Goal: Task Accomplishment & Management: Manage account settings

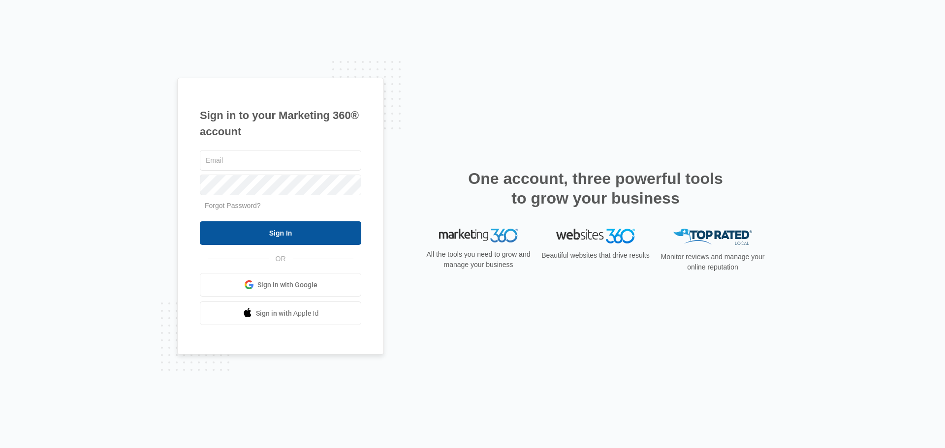
type input "[EMAIL_ADDRESS][DOMAIN_NAME]"
click at [261, 233] on input "Sign In" at bounding box center [280, 233] width 161 height 24
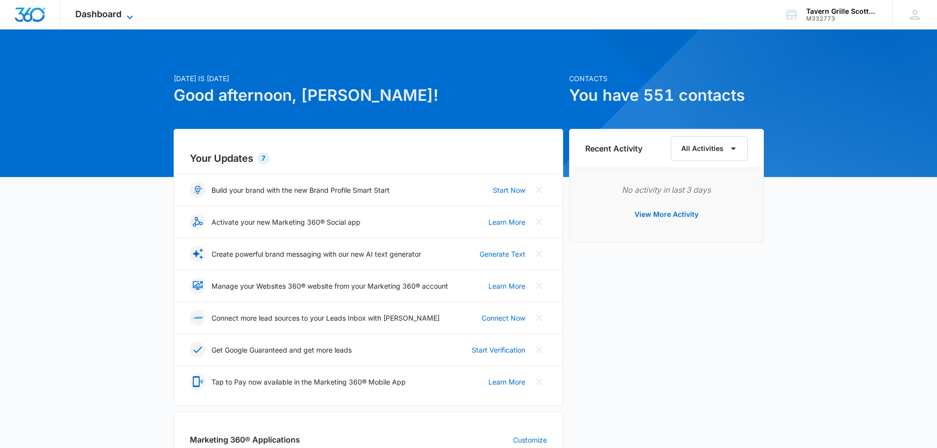
click at [133, 19] on icon at bounding box center [130, 17] width 12 height 12
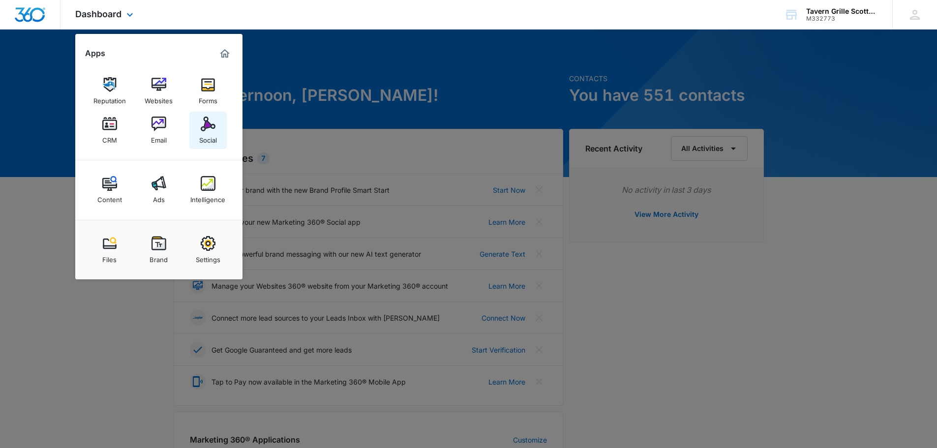
click at [212, 133] on div "Social" at bounding box center [208, 137] width 18 height 13
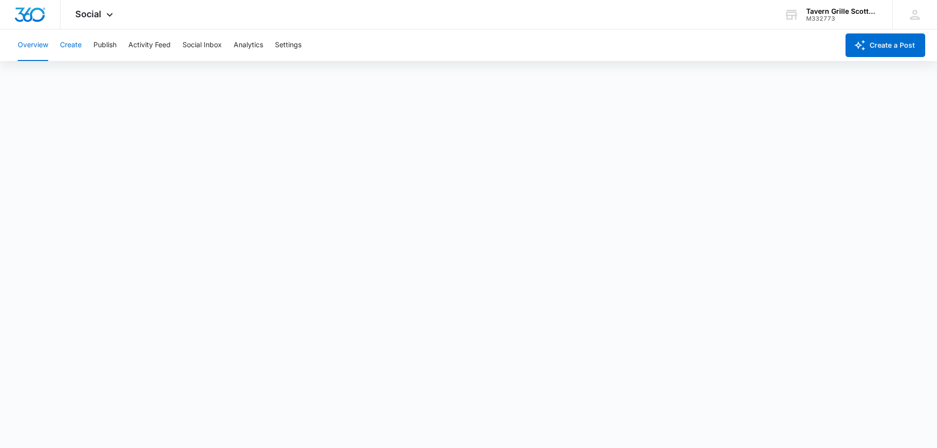
click at [73, 52] on button "Create" at bounding box center [71, 45] width 22 height 31
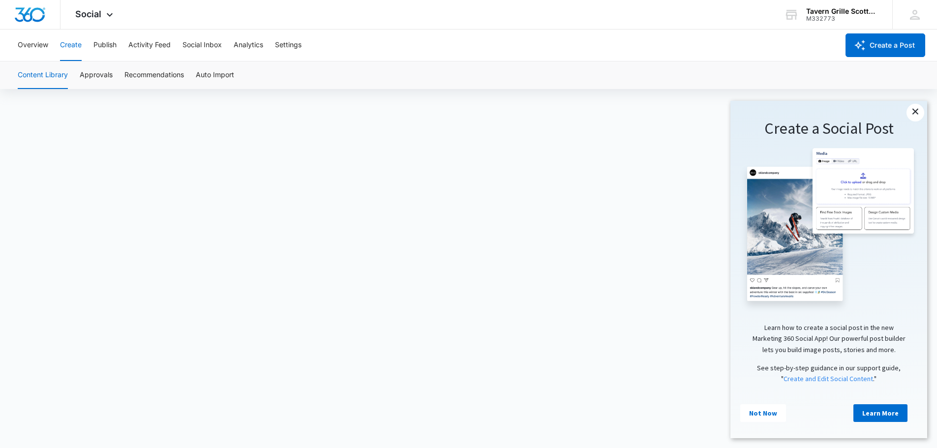
click at [918, 115] on link "×" at bounding box center [916, 113] width 18 height 18
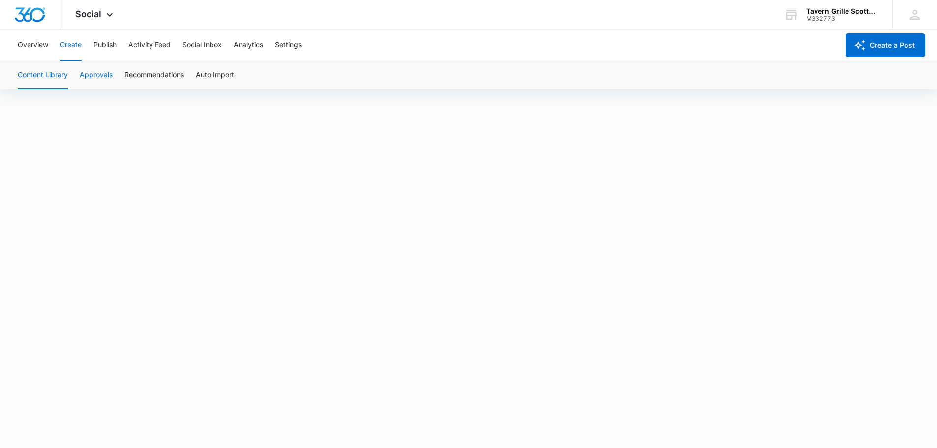
click at [93, 81] on button "Approvals" at bounding box center [96, 76] width 33 height 28
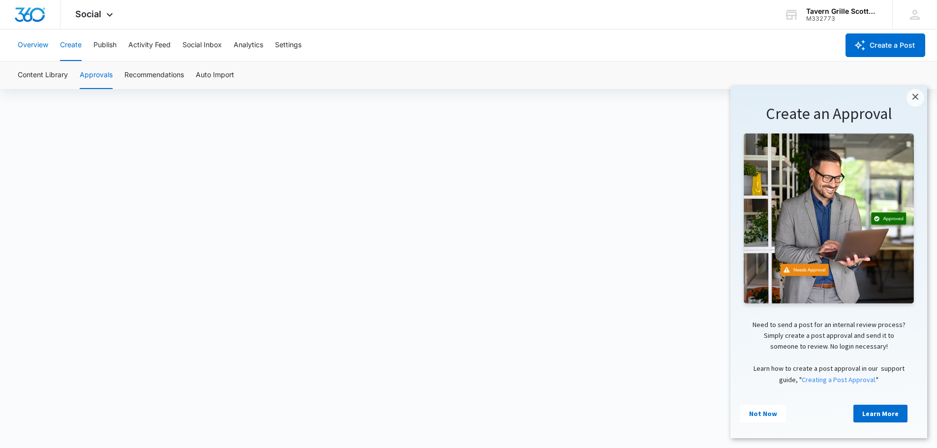
click at [45, 46] on button "Overview" at bounding box center [33, 45] width 31 height 31
